Goal: Find specific page/section: Find specific page/section

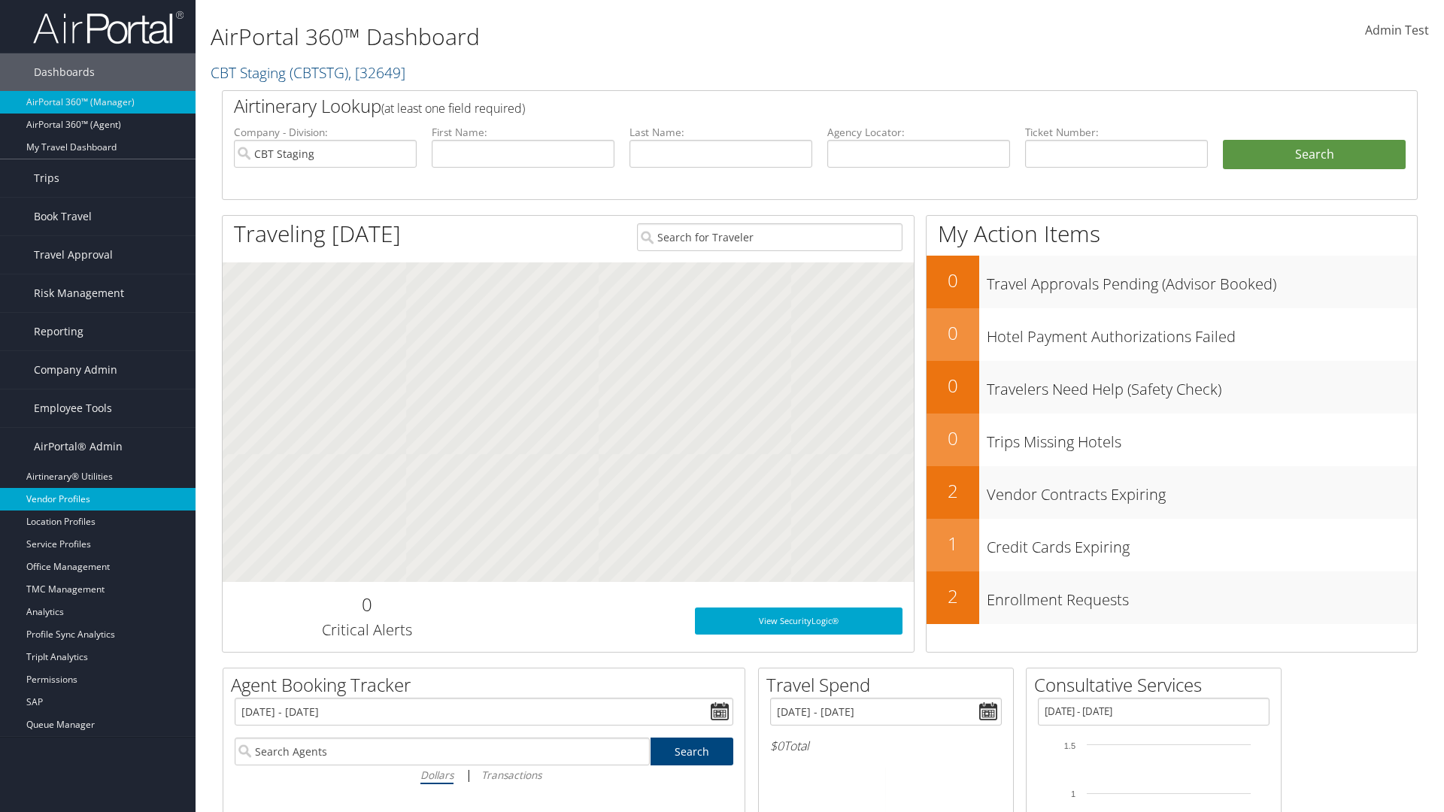
click at [98, 499] on link "Vendor Profiles" at bounding box center [97, 499] width 195 height 23
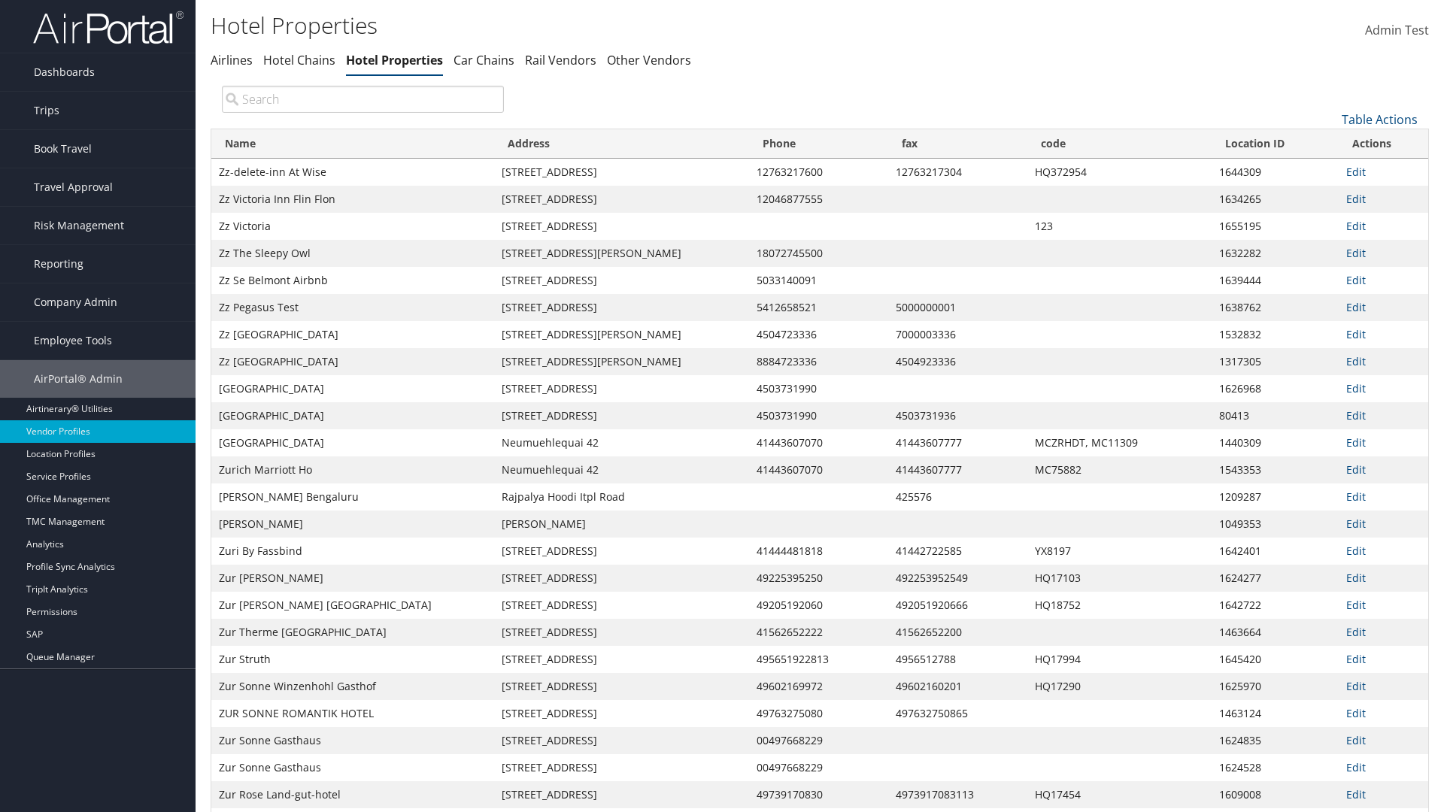
click at [353, 144] on th "Name" at bounding box center [352, 143] width 283 height 29
